Goal: Navigation & Orientation: Find specific page/section

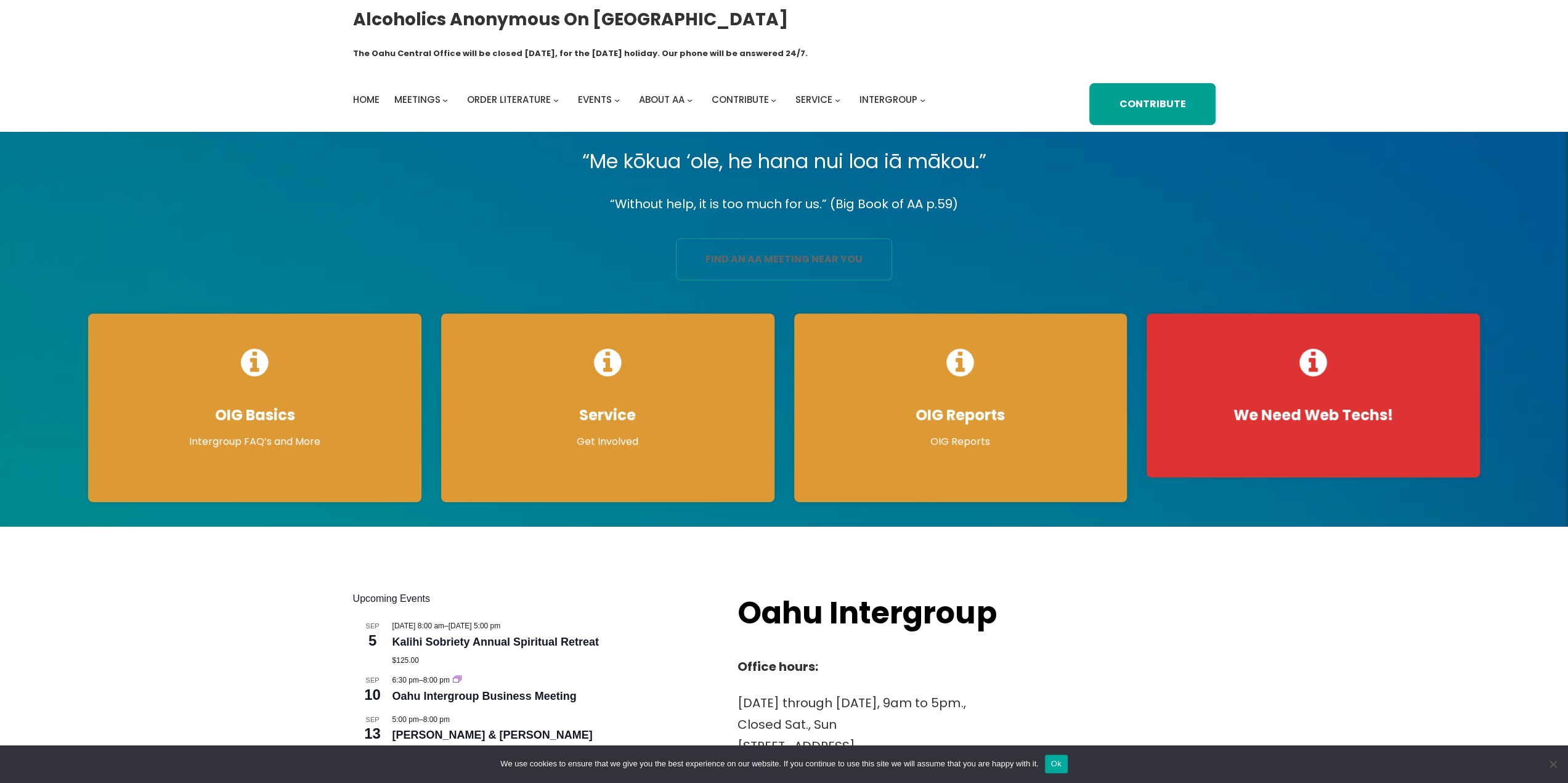
click at [767, 239] on link "find an aa meeting near you" at bounding box center [783, 260] width 216 height 42
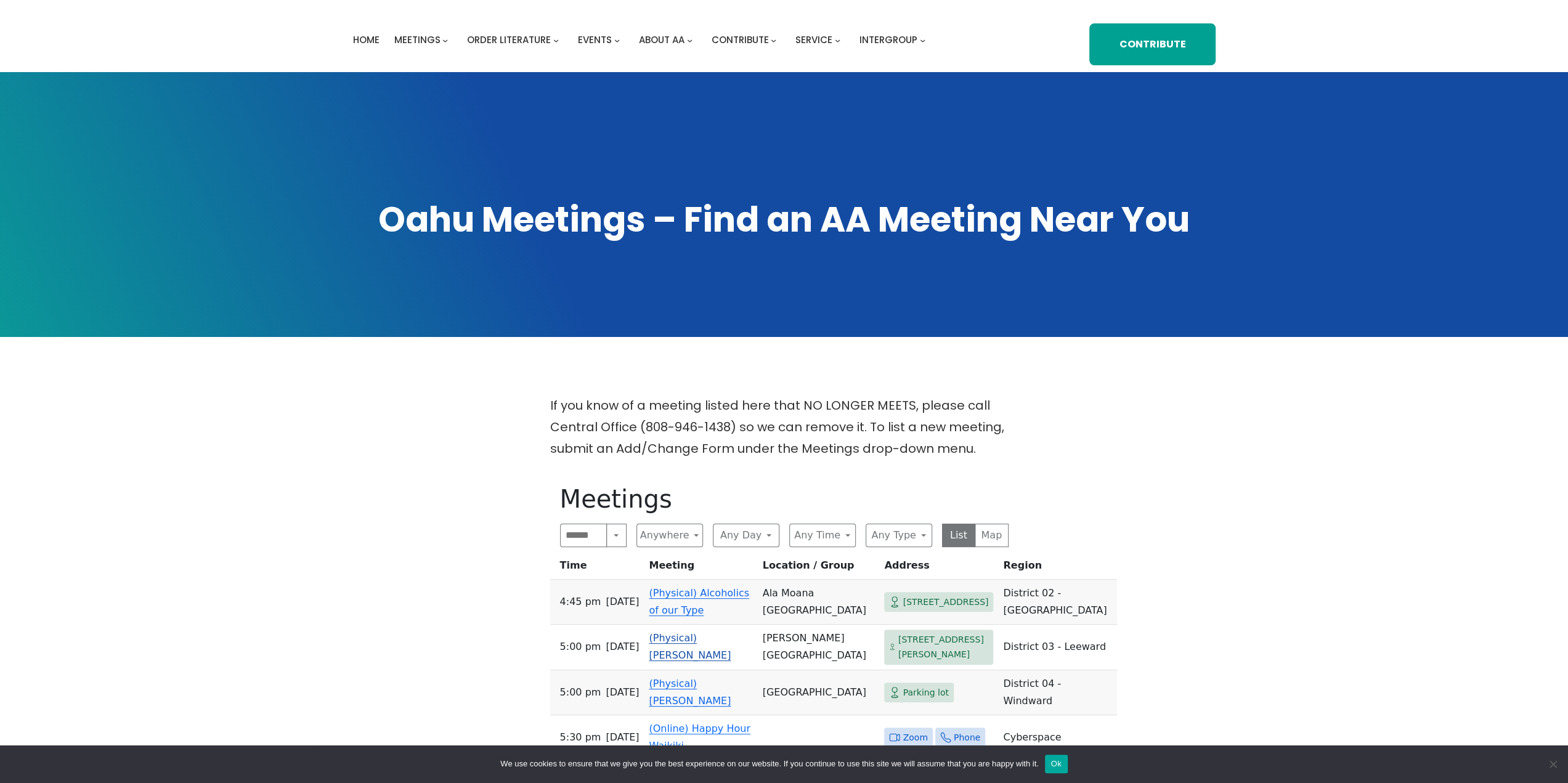
scroll to position [123, 0]
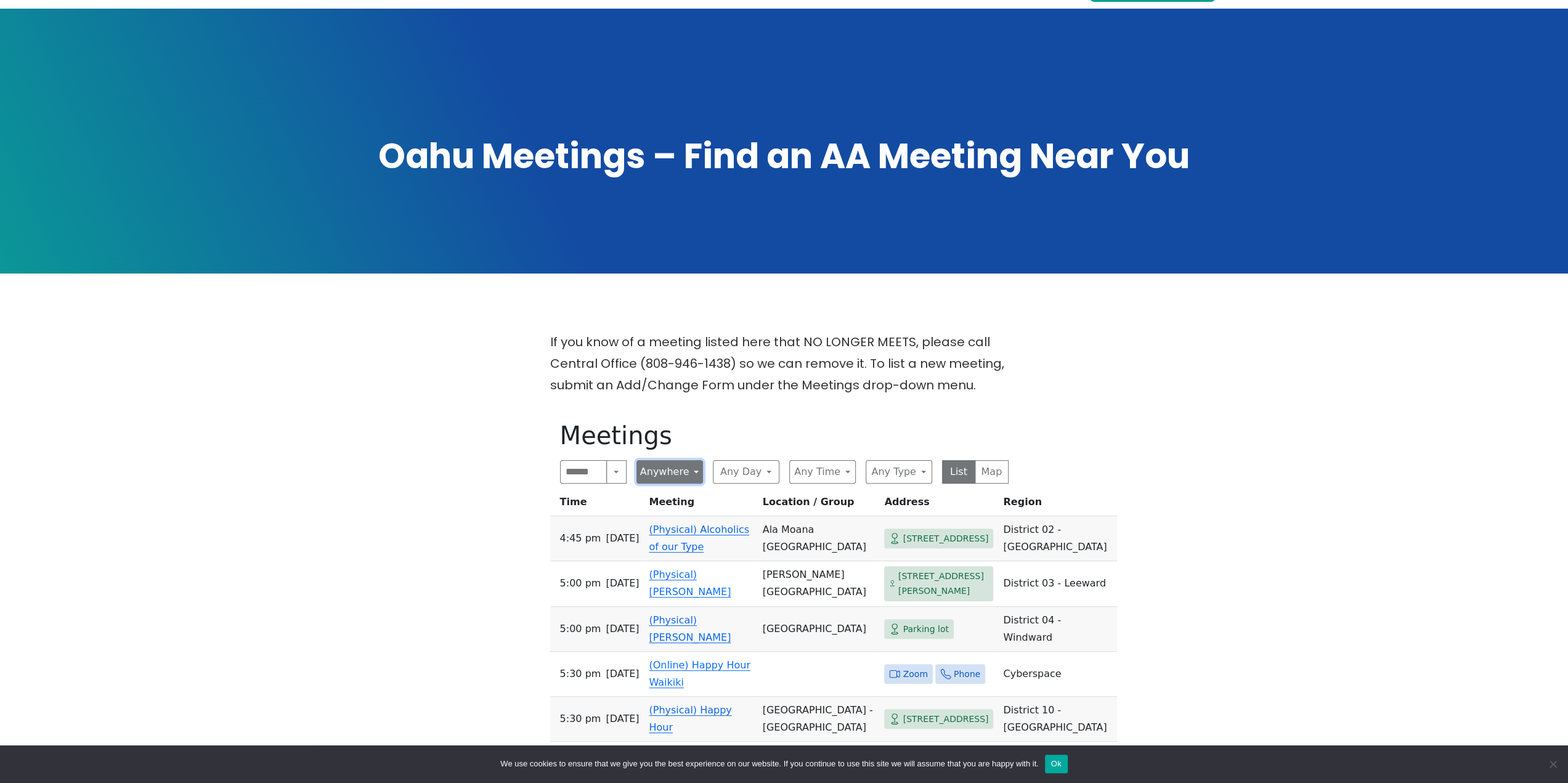
click at [650, 460] on button "Anywhere" at bounding box center [669, 472] width 67 height 24
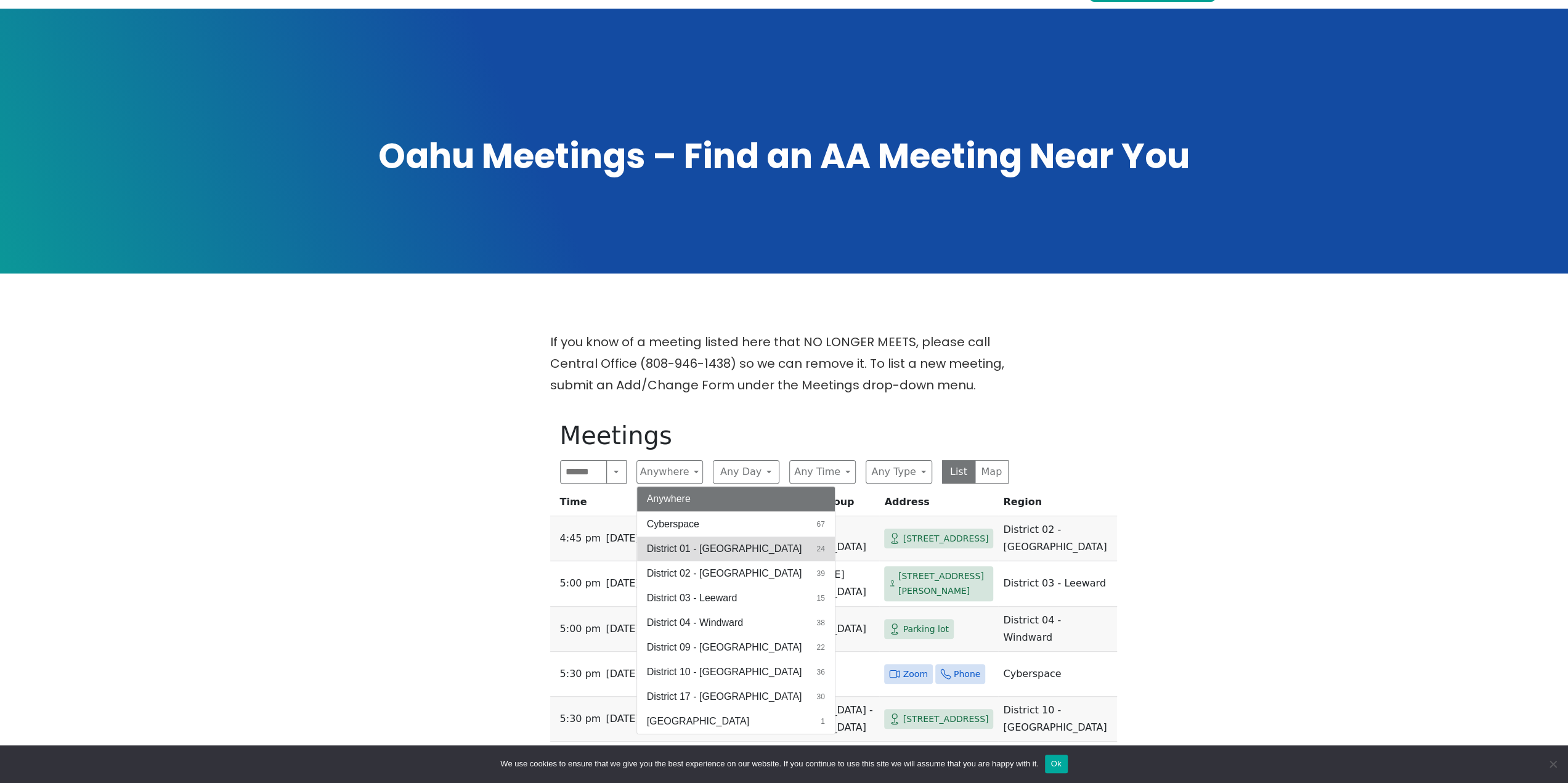
click at [672, 537] on button "District 01 - Diamond Head 24" at bounding box center [736, 549] width 198 height 25
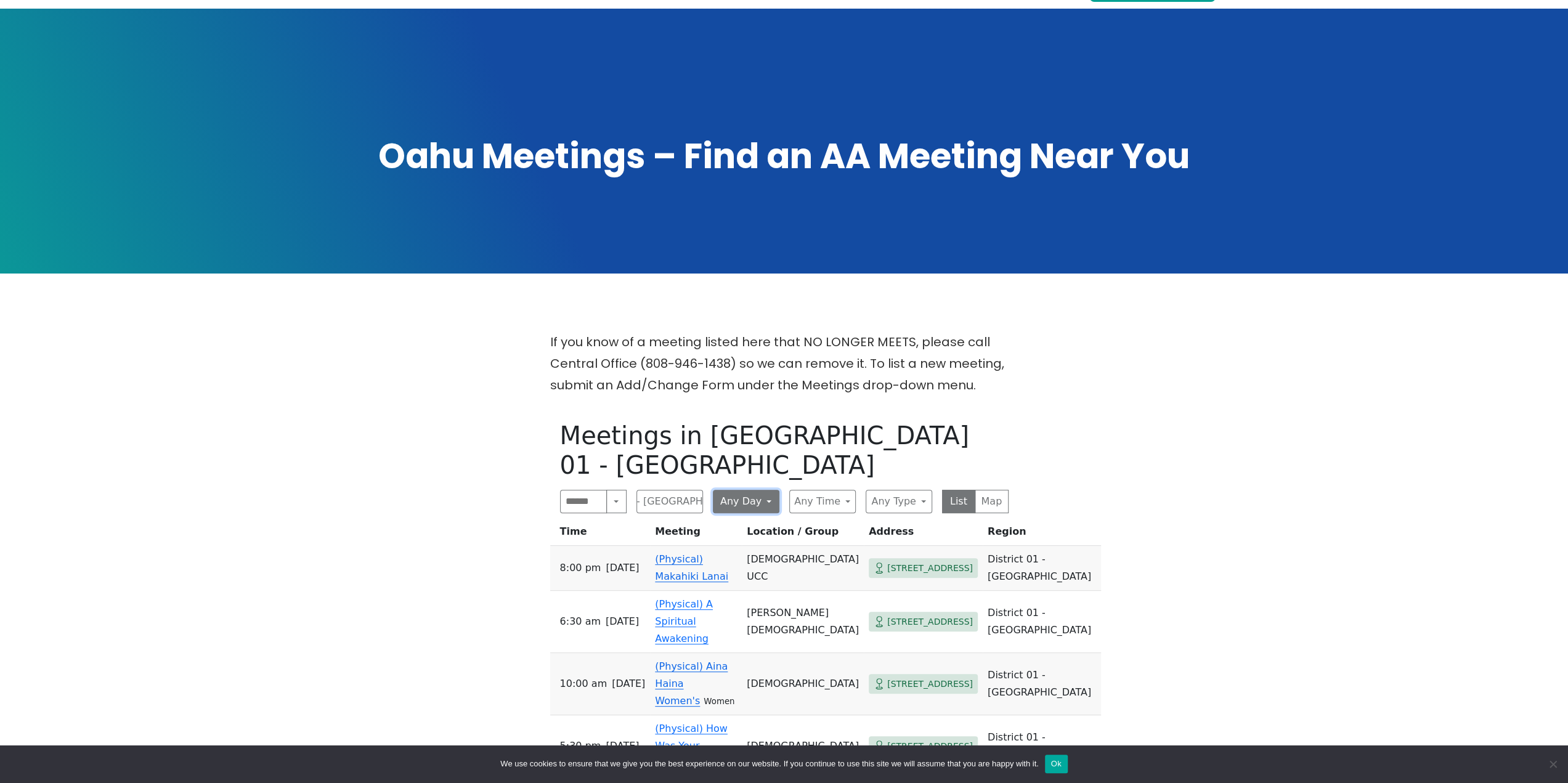
click at [746, 489] on button "Any Day" at bounding box center [746, 501] width 67 height 24
click at [753, 644] on span "Thursday" at bounding box center [738, 652] width 31 height 15
